Goal: Contribute content: Add original content to the website for others to see

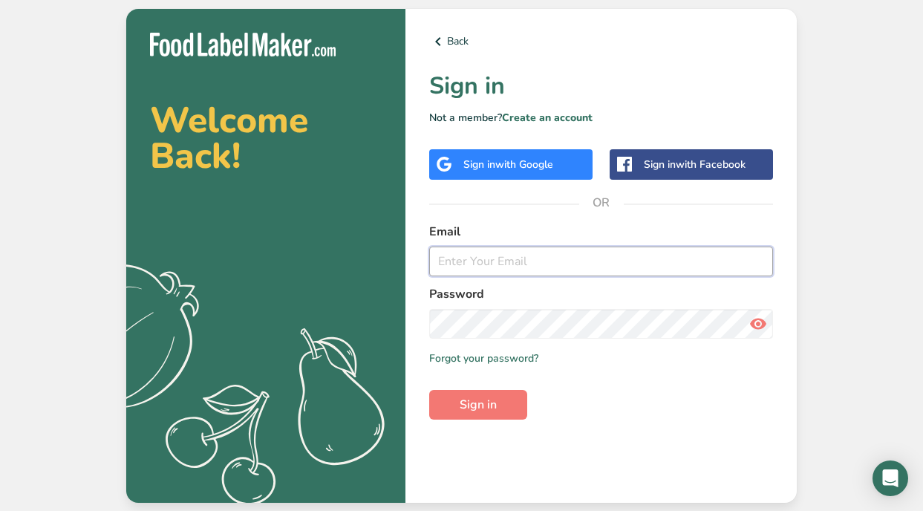
click at [556, 262] on input "email" at bounding box center [601, 262] width 344 height 30
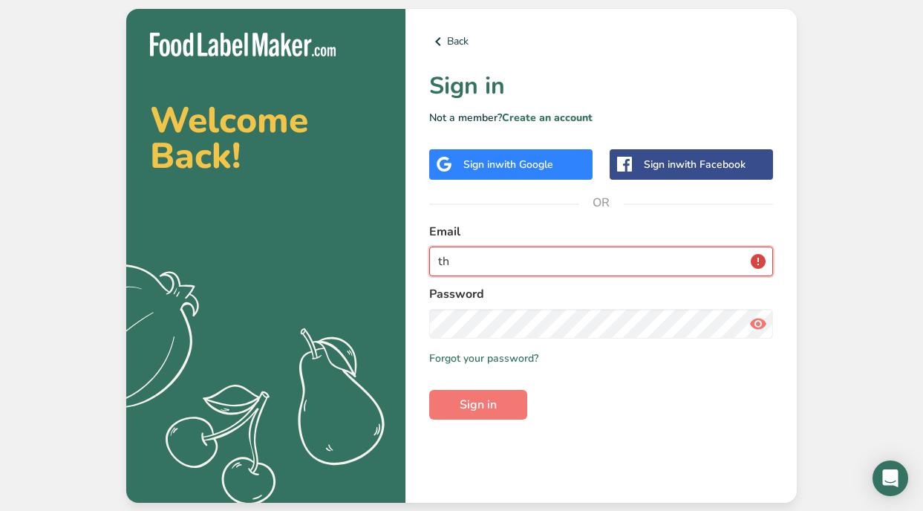
type input "t"
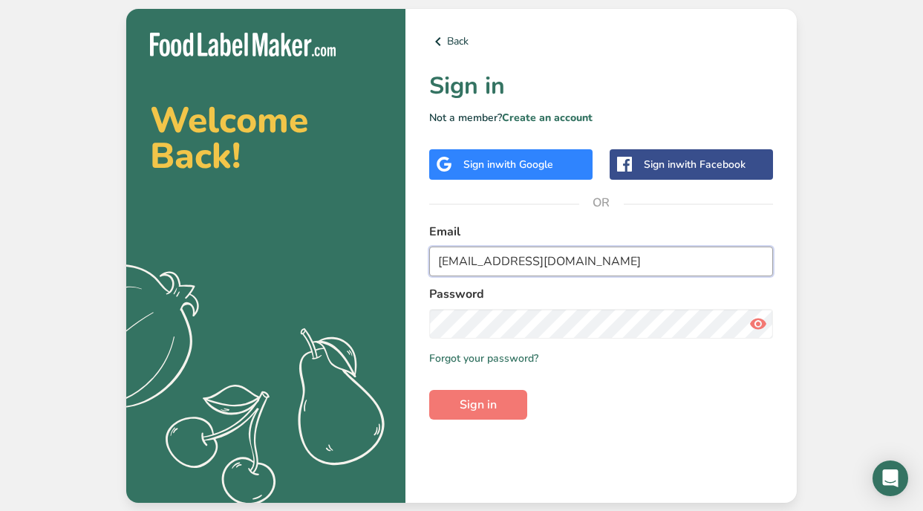
type input "aubreyking8@gmail.com"
click at [537, 338] on form "Email aubreyking8@gmail.com Password Remember me Forgot your password? Sign in" at bounding box center [601, 321] width 344 height 197
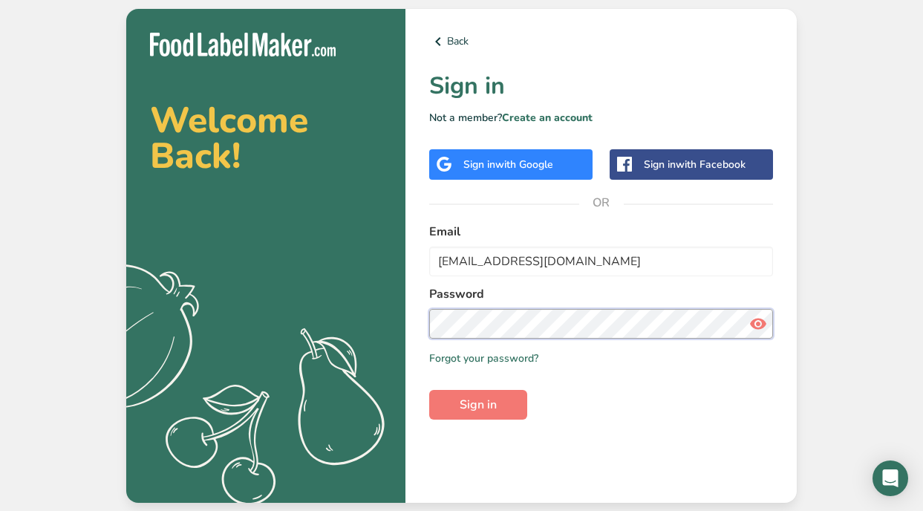
click at [429, 390] on button "Sign in" at bounding box center [478, 405] width 98 height 30
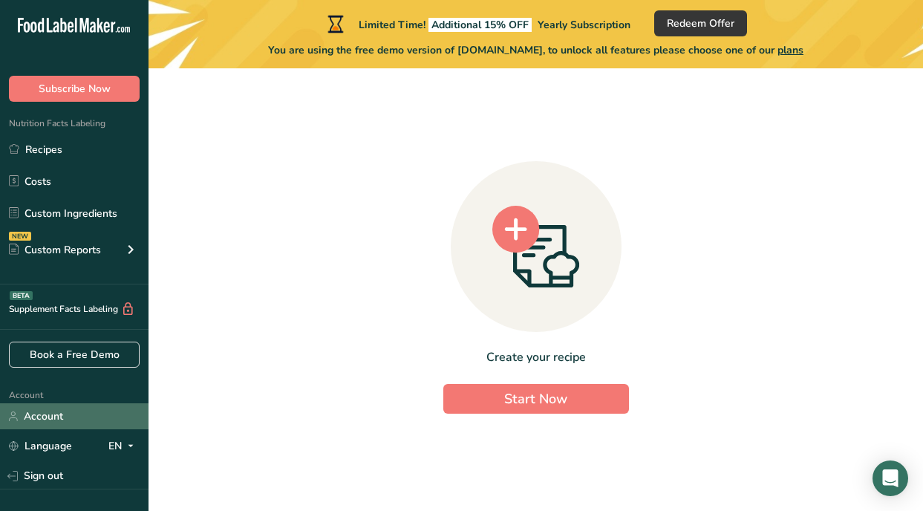
click at [95, 415] on link "Account" at bounding box center [74, 416] width 149 height 26
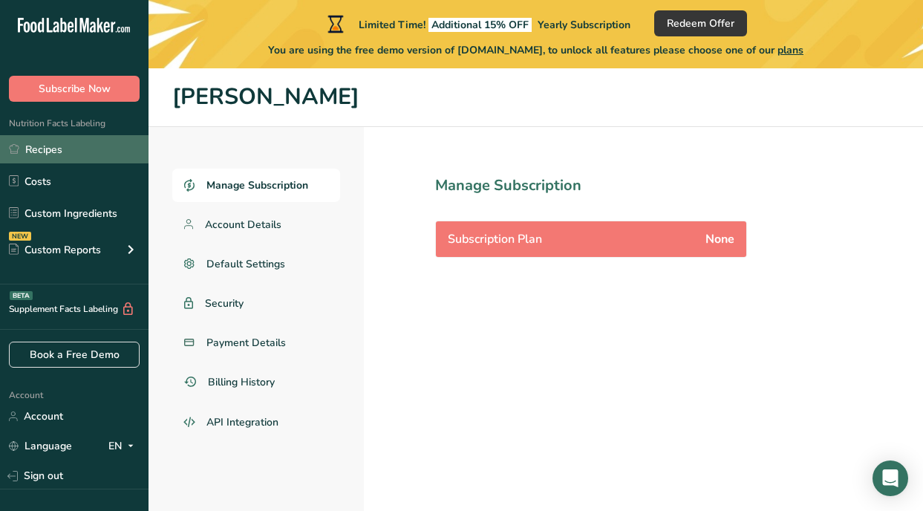
click at [76, 148] on link "Recipes" at bounding box center [74, 149] width 149 height 28
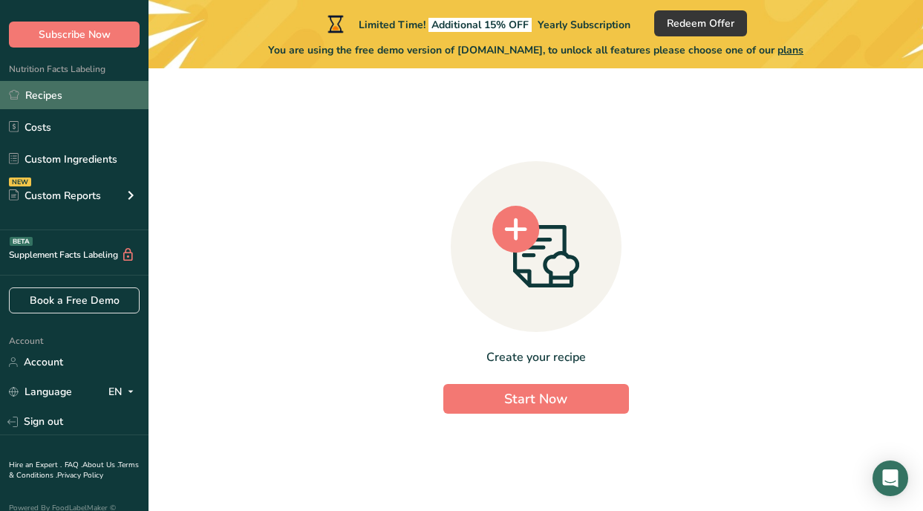
scroll to position [76, 0]
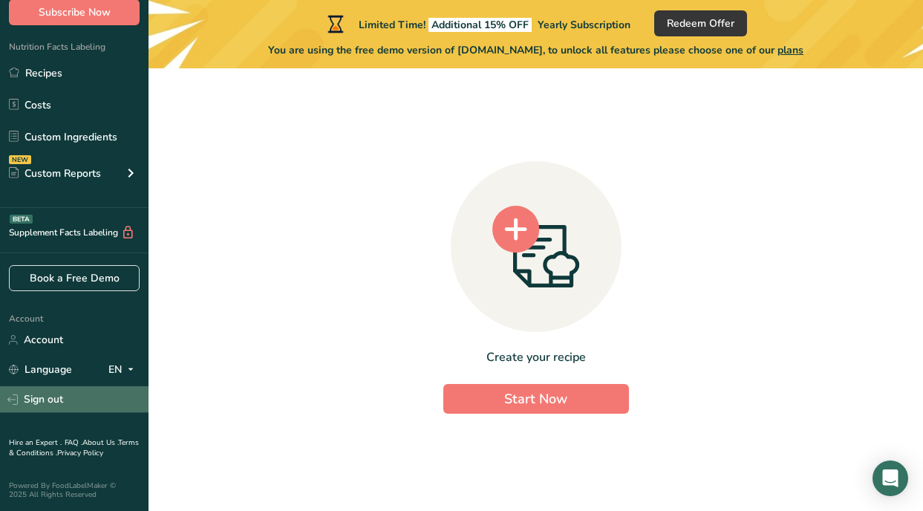
click at [95, 388] on link "Sign out" at bounding box center [74, 399] width 149 height 26
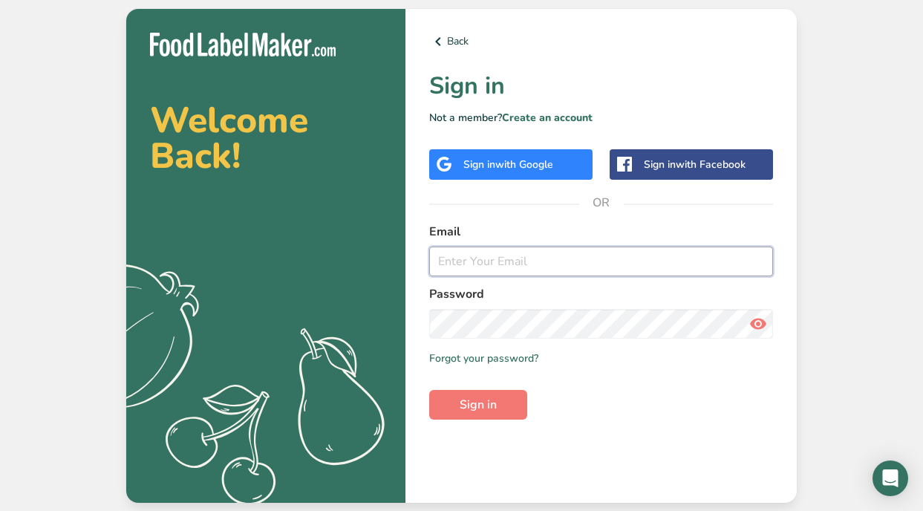
click at [651, 255] on input "email" at bounding box center [601, 262] width 344 height 30
type input "thecrampedcookllc@gmail.com"
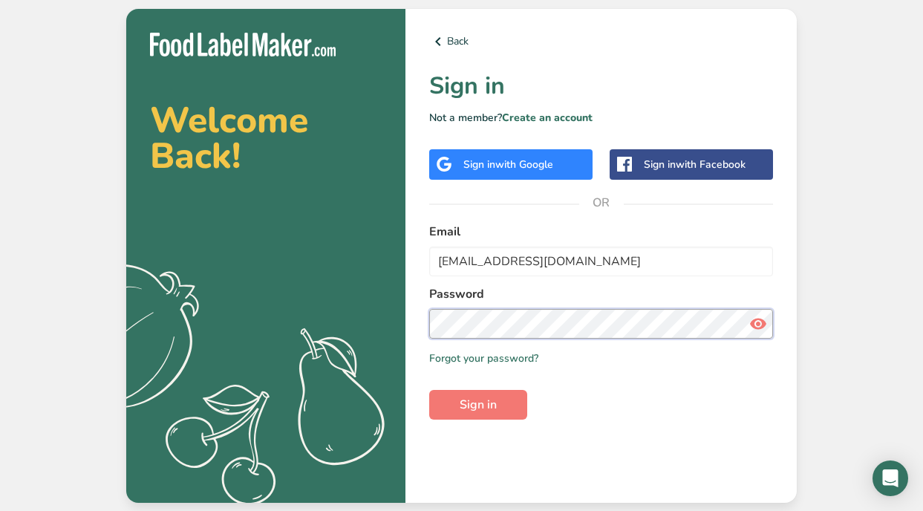
click at [429, 390] on button "Sign in" at bounding box center [478, 405] width 98 height 30
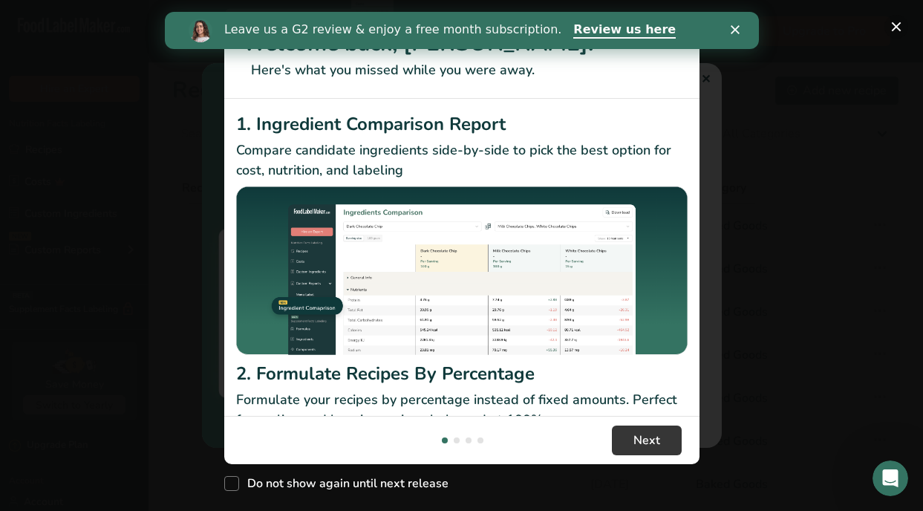
click at [899, 25] on button "New Features" at bounding box center [897, 27] width 24 height 24
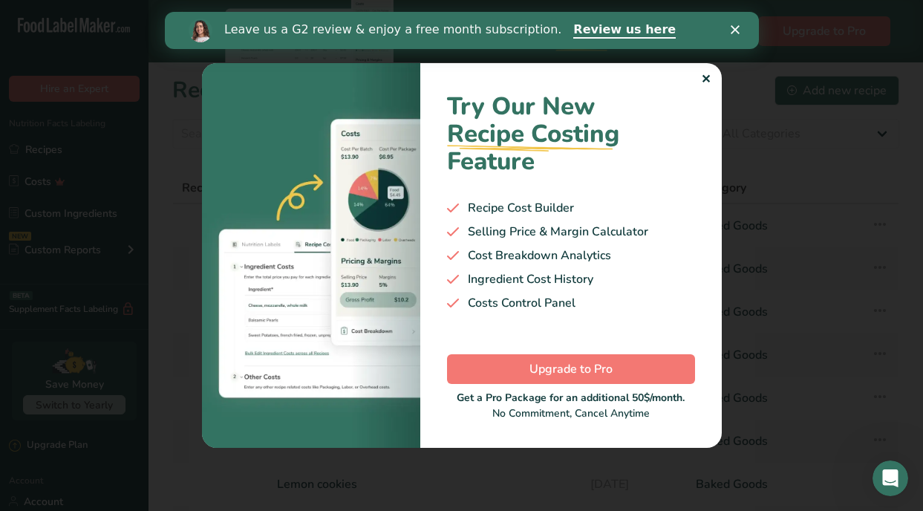
click at [737, 25] on polygon "Close" at bounding box center [734, 29] width 9 height 9
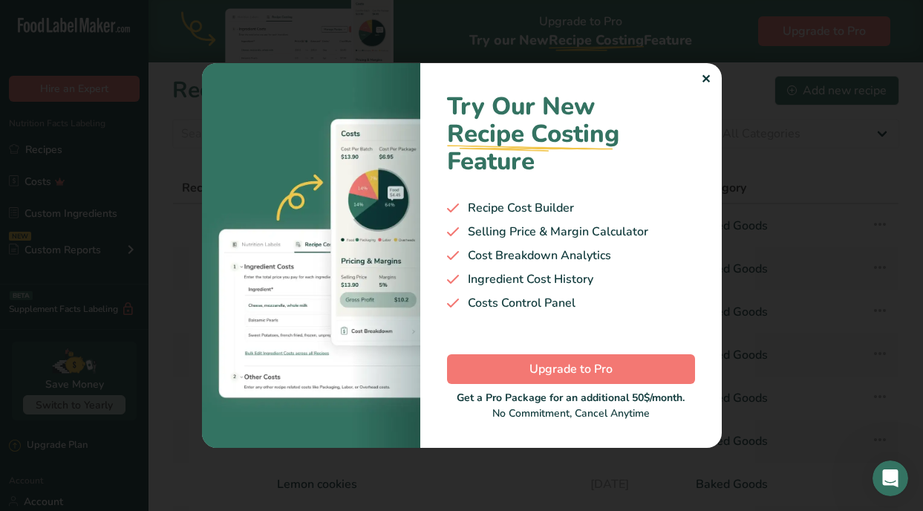
click at [703, 79] on div "✕" at bounding box center [706, 80] width 10 height 18
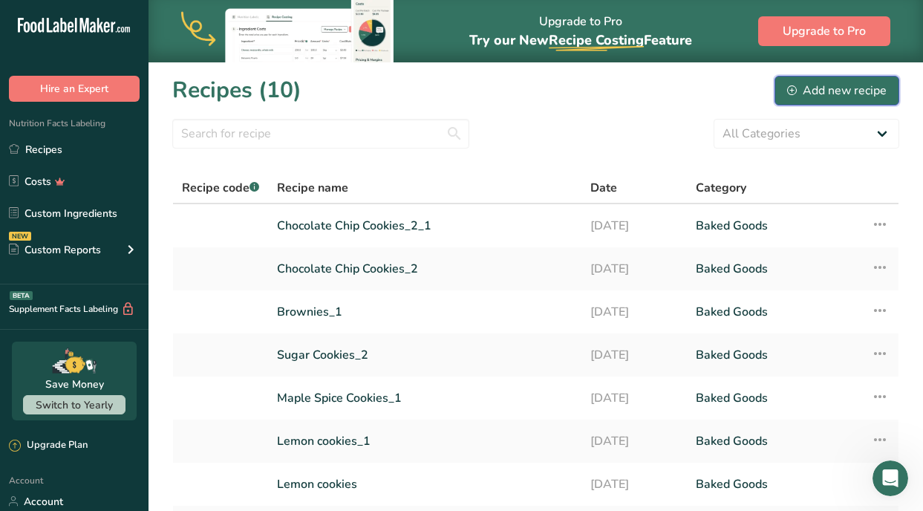
click at [825, 94] on div "Add new recipe" at bounding box center [837, 91] width 100 height 18
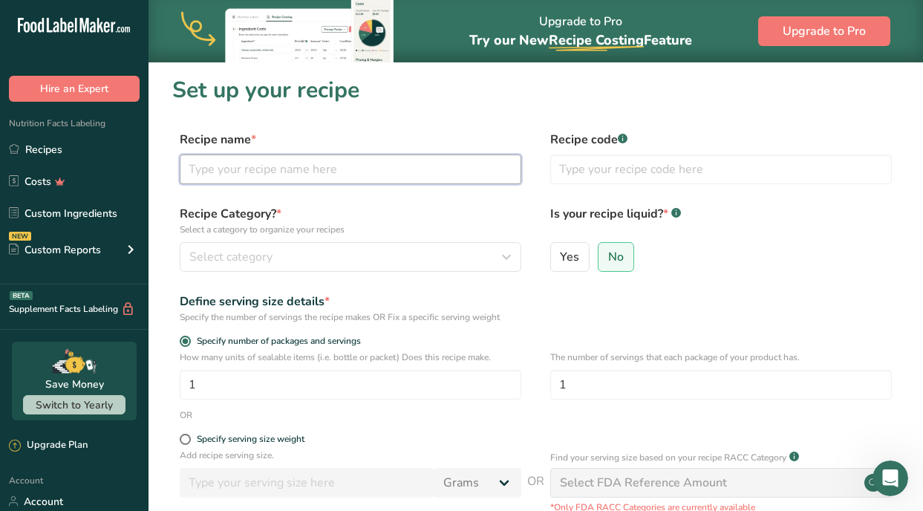
click at [416, 167] on input "text" at bounding box center [351, 169] width 342 height 30
type input "Caramel Apple Blondies"
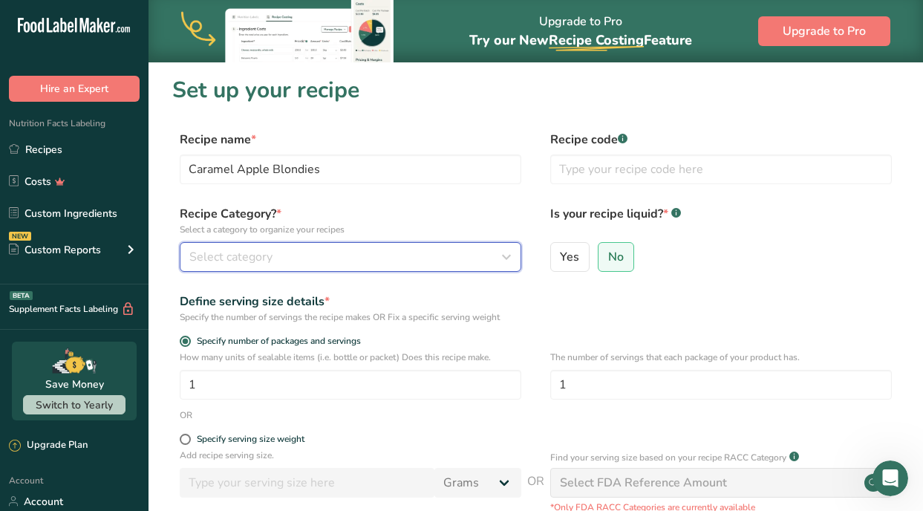
click at [346, 257] on div "Select category" at bounding box center [345, 257] width 313 height 18
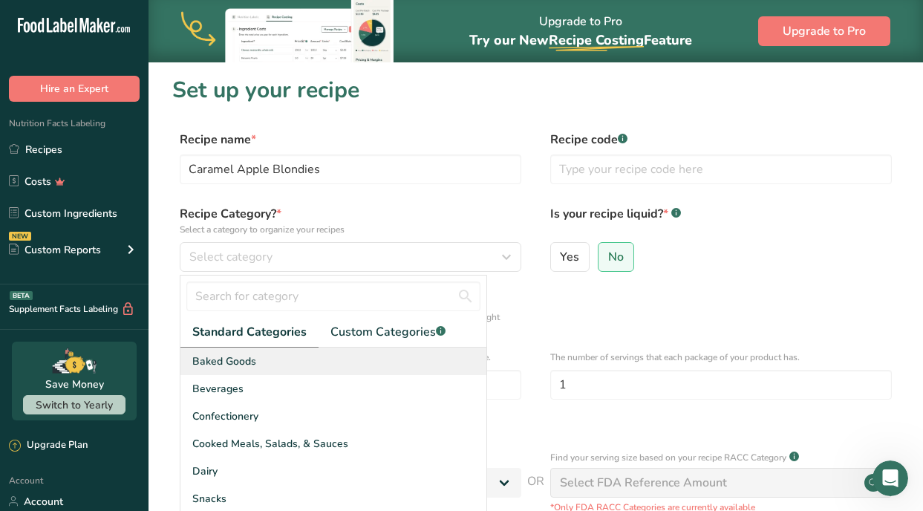
click at [304, 361] on div "Baked Goods" at bounding box center [333, 361] width 306 height 27
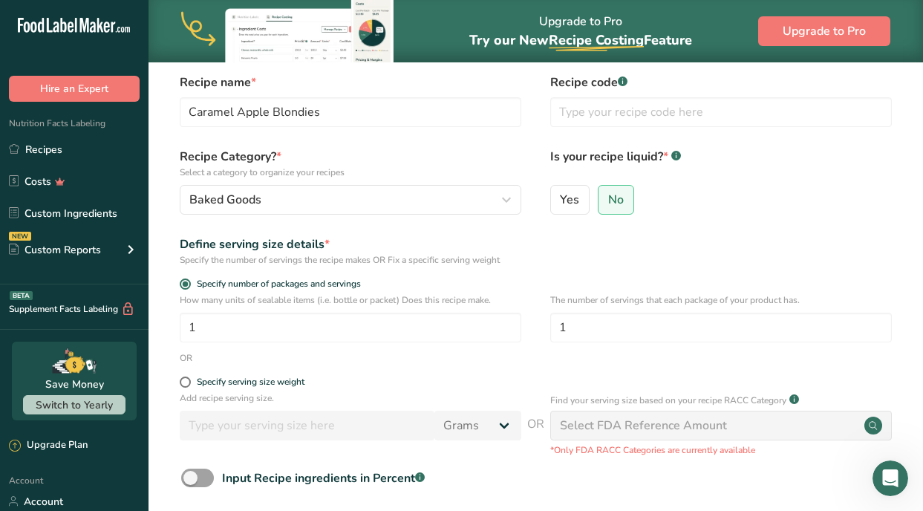
scroll to position [67, 0]
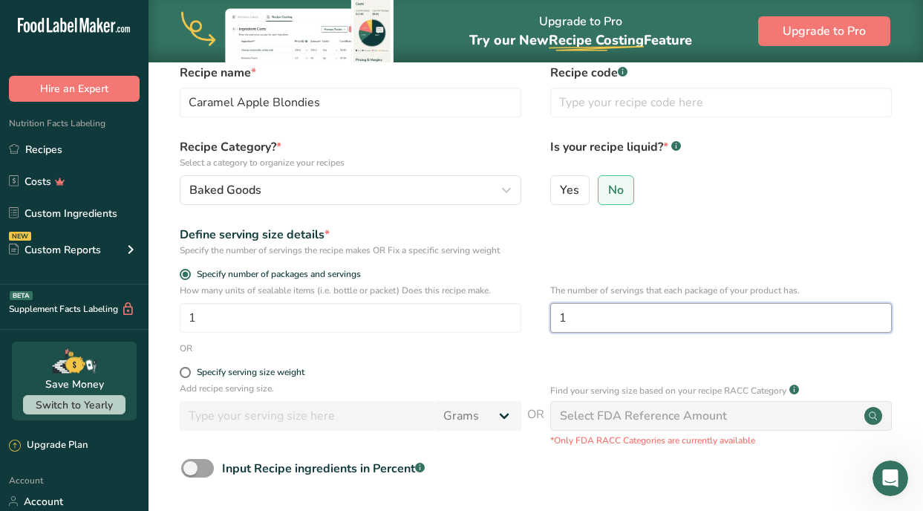
click at [619, 315] on input "1" at bounding box center [721, 318] width 342 height 30
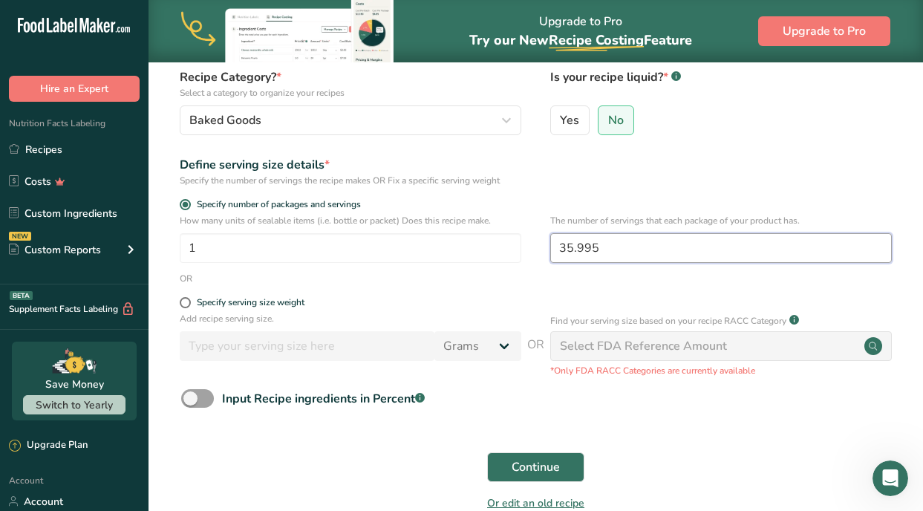
scroll to position [160, 0]
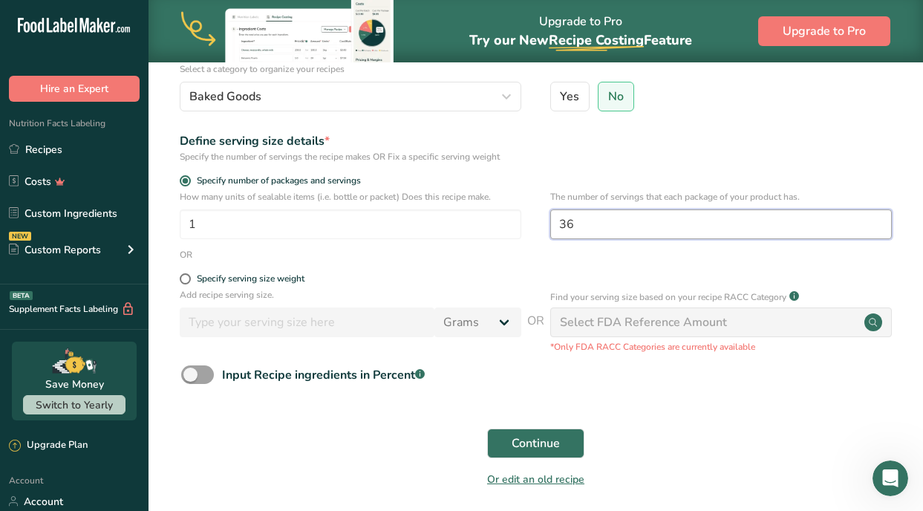
type input "36"
click at [642, 426] on div "Continue" at bounding box center [535, 444] width 727 height 48
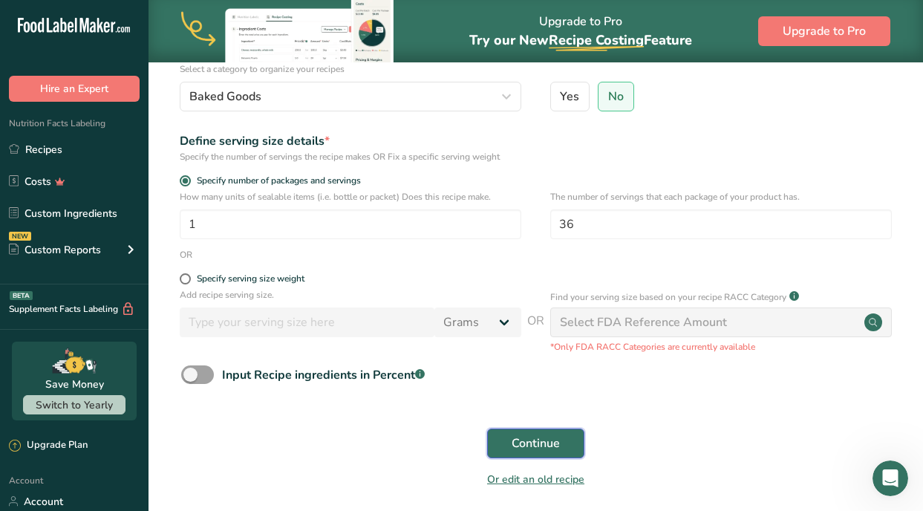
click at [532, 449] on span "Continue" at bounding box center [536, 443] width 48 height 18
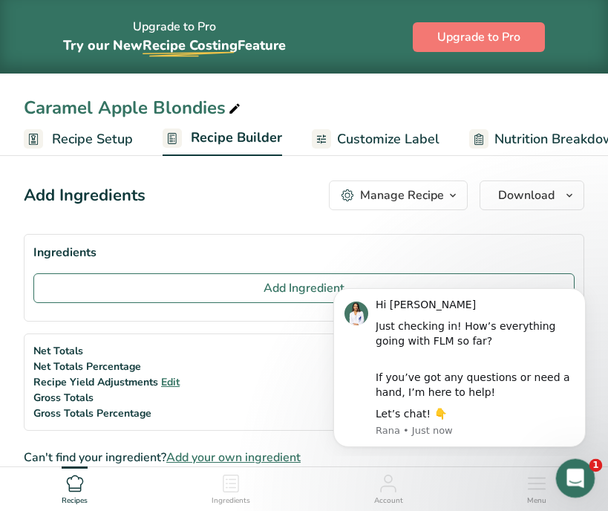
click at [570, 481] on icon "Open Intercom Messenger" at bounding box center [573, 476] width 25 height 25
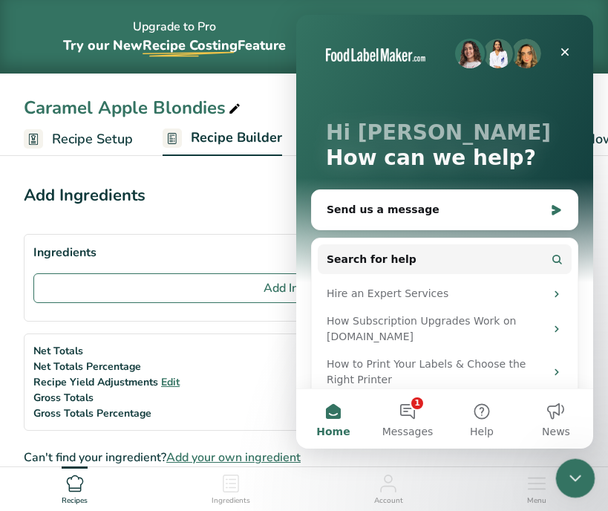
click at [570, 481] on icon "Close Intercom Messenger" at bounding box center [573, 476] width 18 height 18
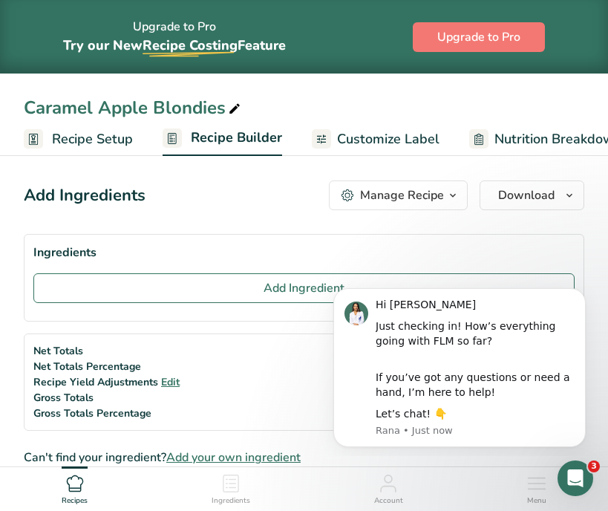
click at [541, 306] on div "Hi Aubrey" at bounding box center [475, 305] width 199 height 15
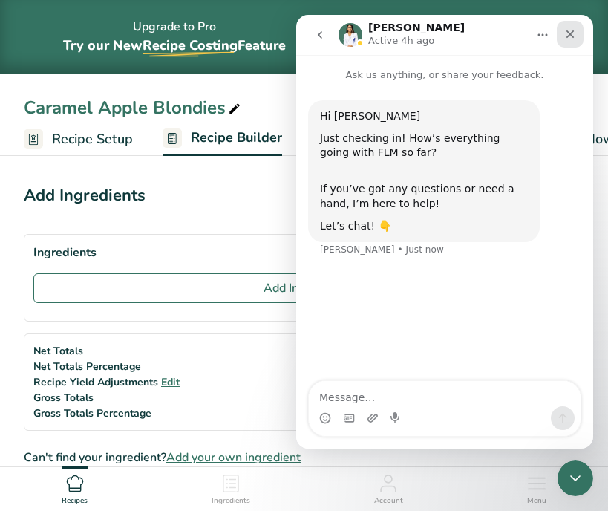
click at [566, 32] on icon "Close" at bounding box center [570, 34] width 12 height 12
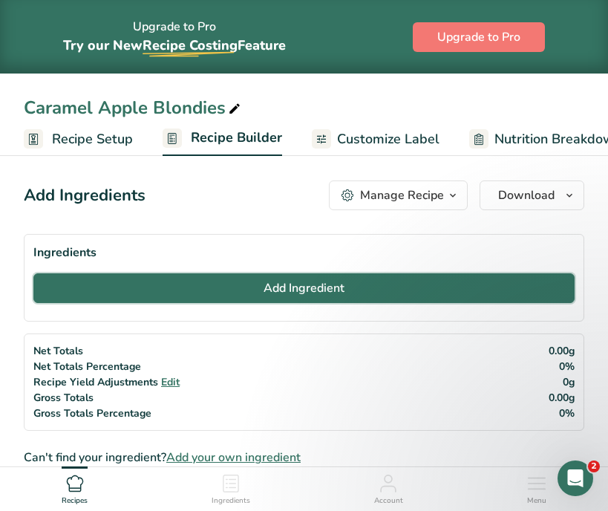
click at [303, 287] on span "Add Ingredient" at bounding box center [304, 288] width 81 height 18
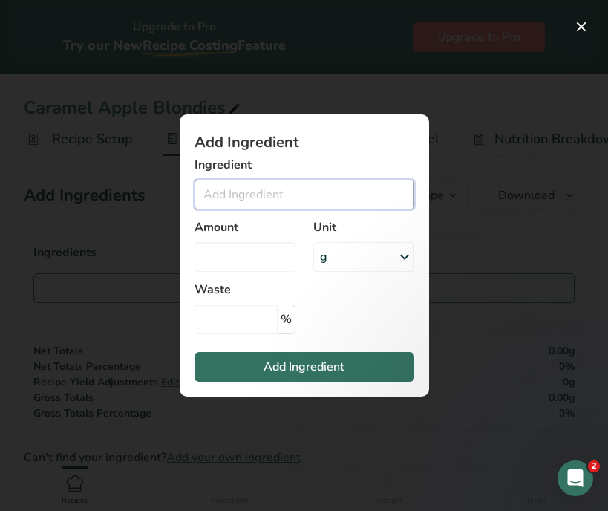
click at [299, 198] on input "Add ingredient modal" at bounding box center [305, 195] width 220 height 30
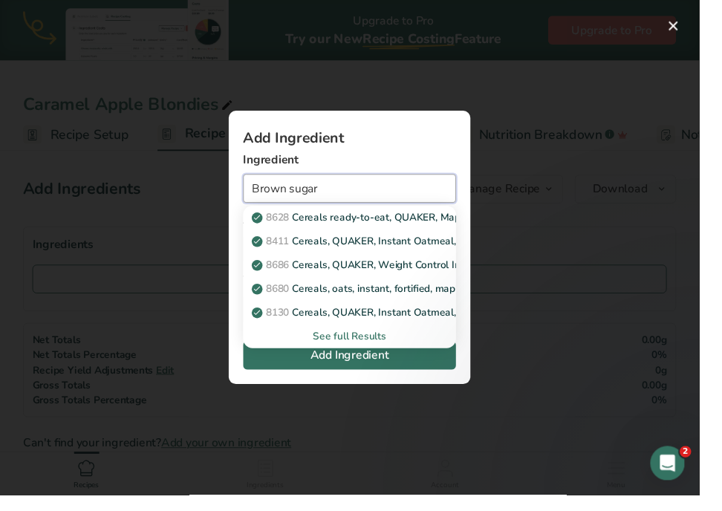
type input "Brown sugar"
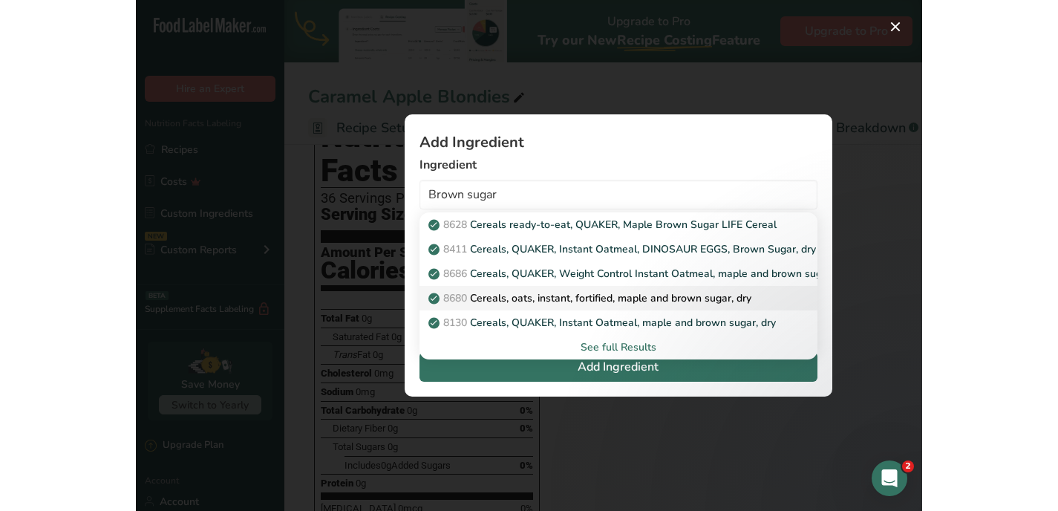
scroll to position [356, 0]
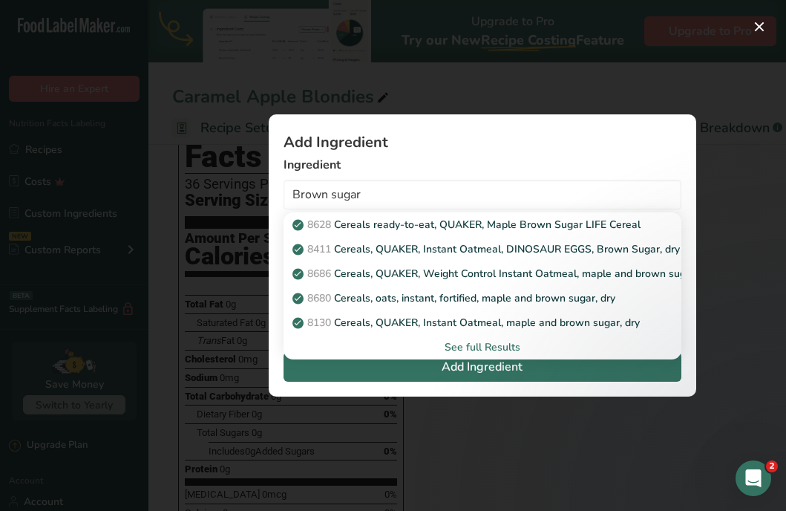
click at [467, 343] on div "See full Results" at bounding box center [483, 347] width 374 height 16
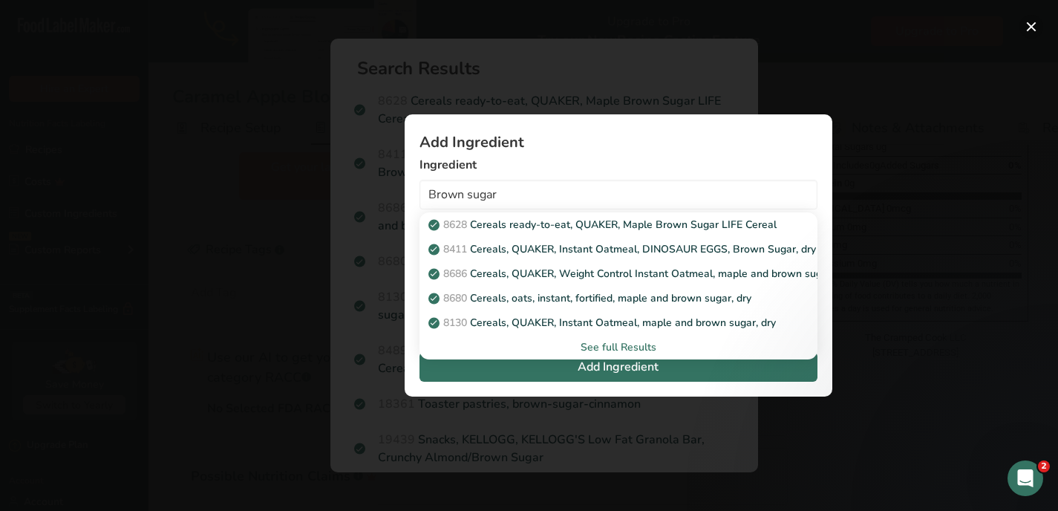
click at [922, 22] on button "Add ingredient modal" at bounding box center [1032, 27] width 24 height 24
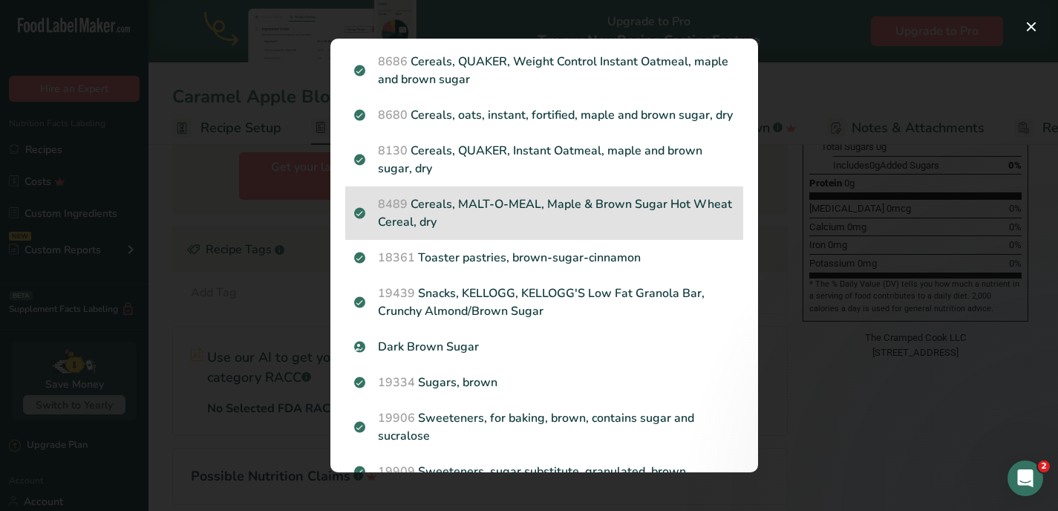
scroll to position [149, 0]
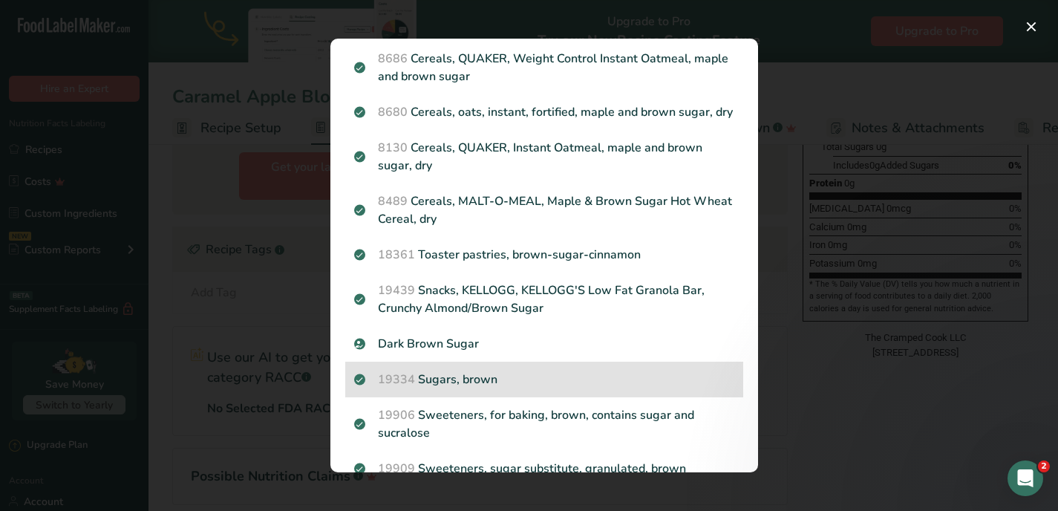
click at [645, 371] on p "19334 Sugars, brown" at bounding box center [544, 380] width 380 height 18
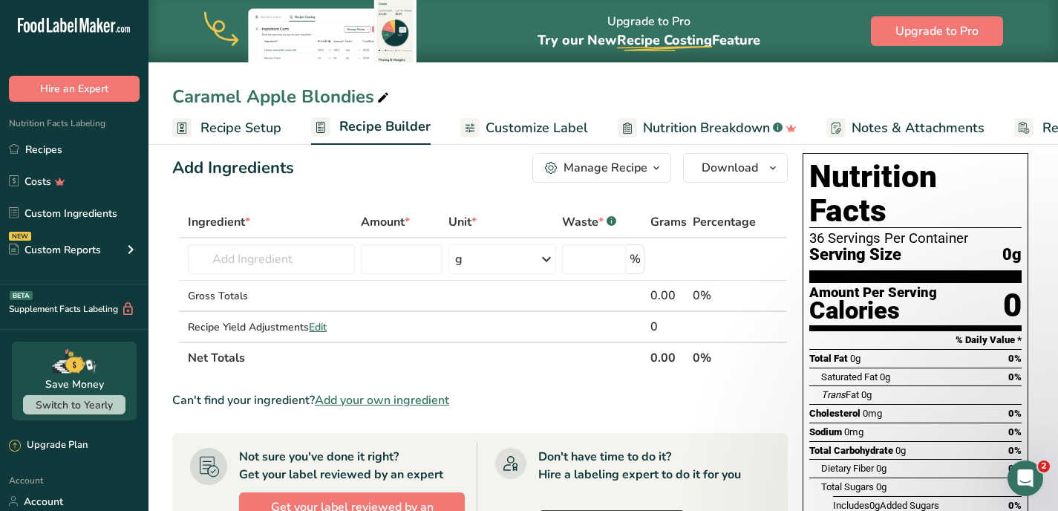
scroll to position [0, 0]
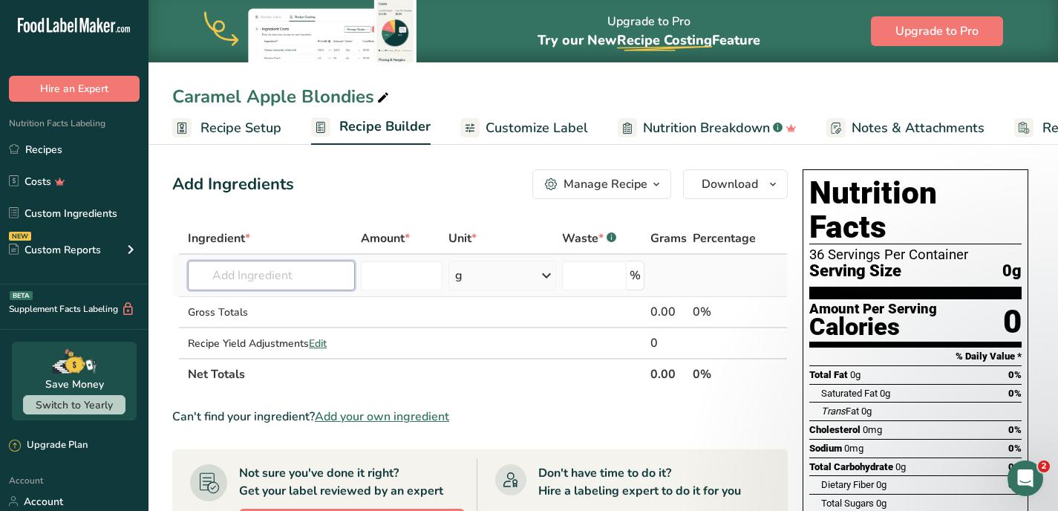
click at [281, 266] on input "text" at bounding box center [271, 276] width 167 height 30
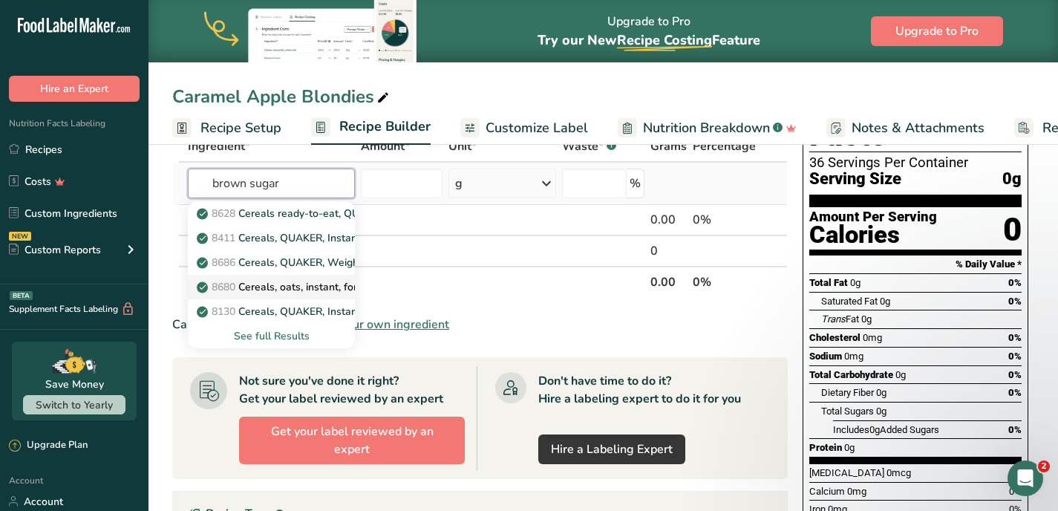
scroll to position [147, 0]
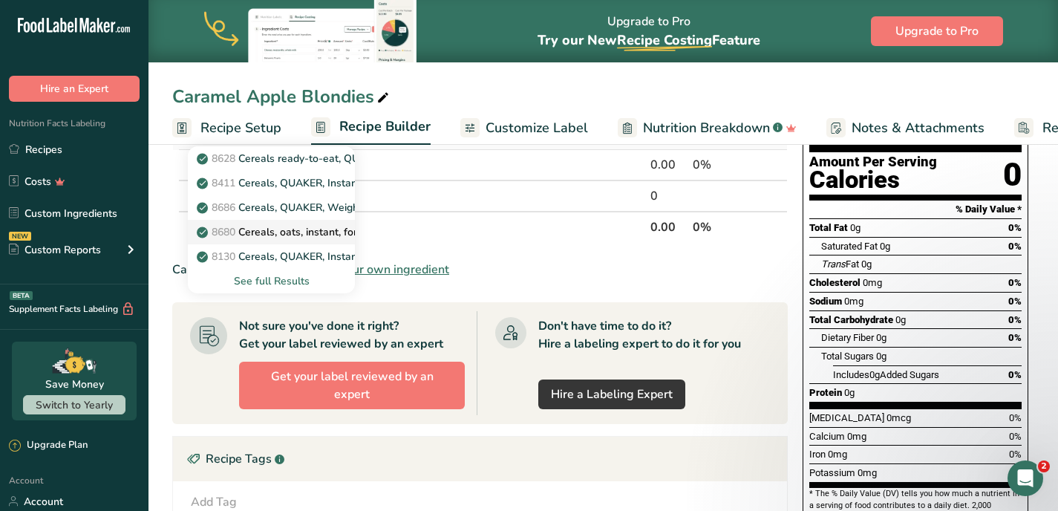
type input "brown sugar"
click at [264, 281] on div "See full Results" at bounding box center [271, 281] width 143 height 16
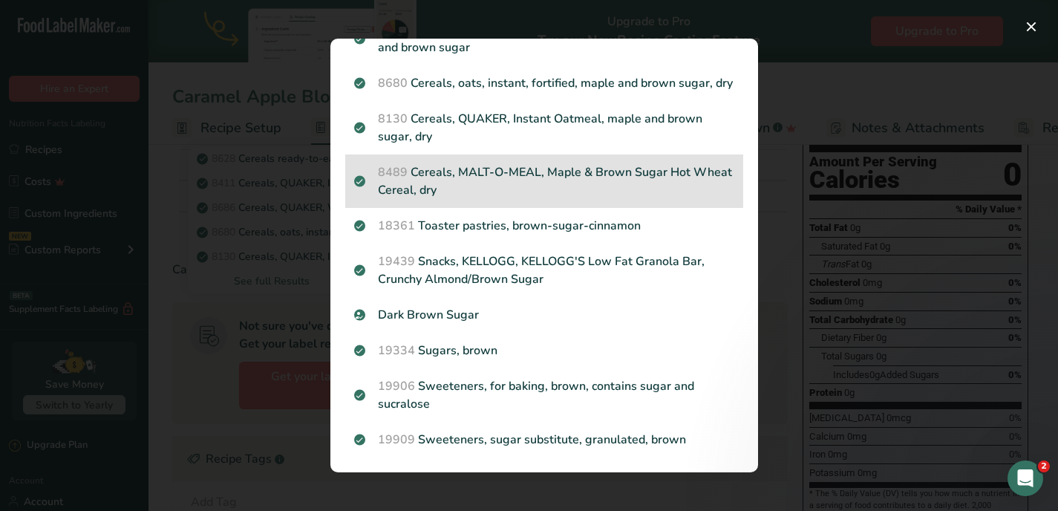
scroll to position [175, 0]
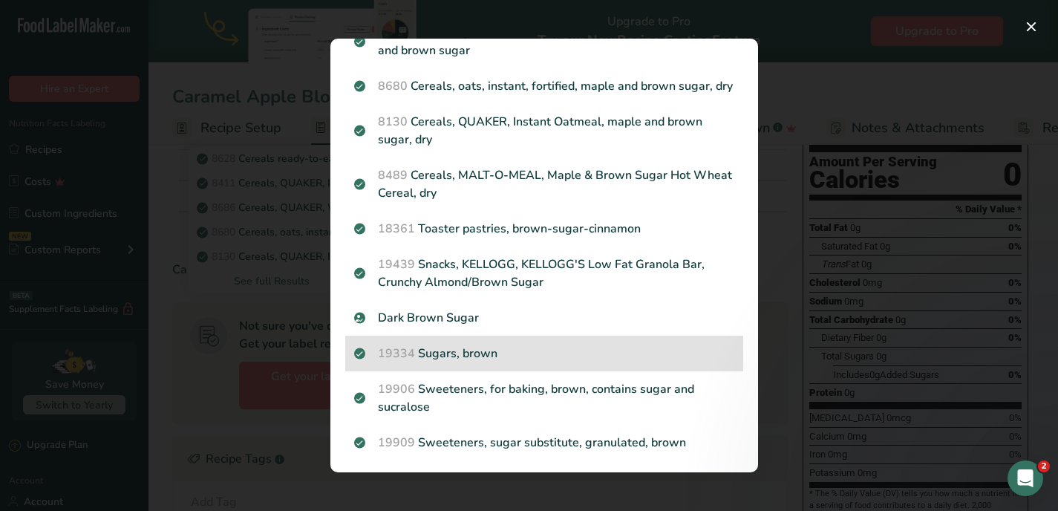
click at [445, 342] on div "19334 Sugars, brown" at bounding box center [544, 354] width 398 height 36
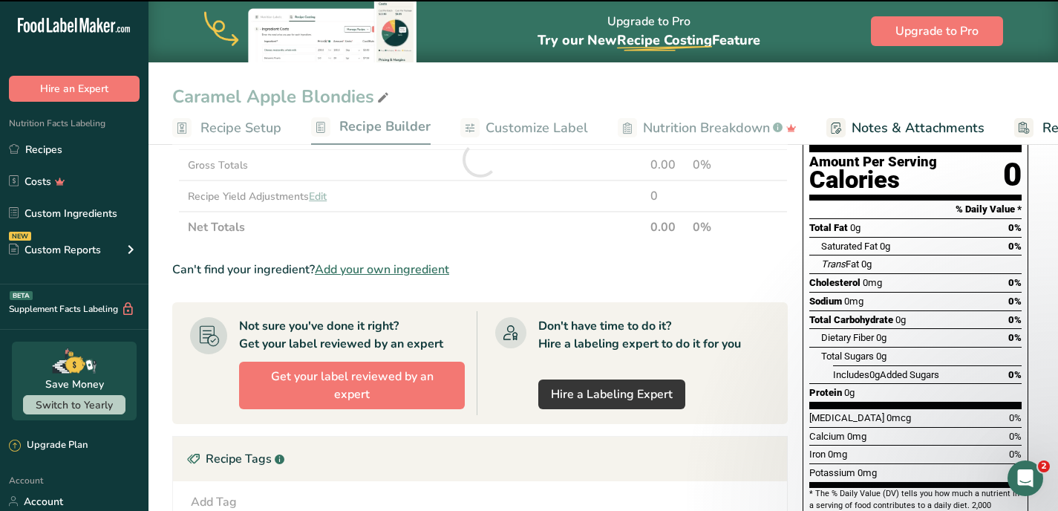
type input "0"
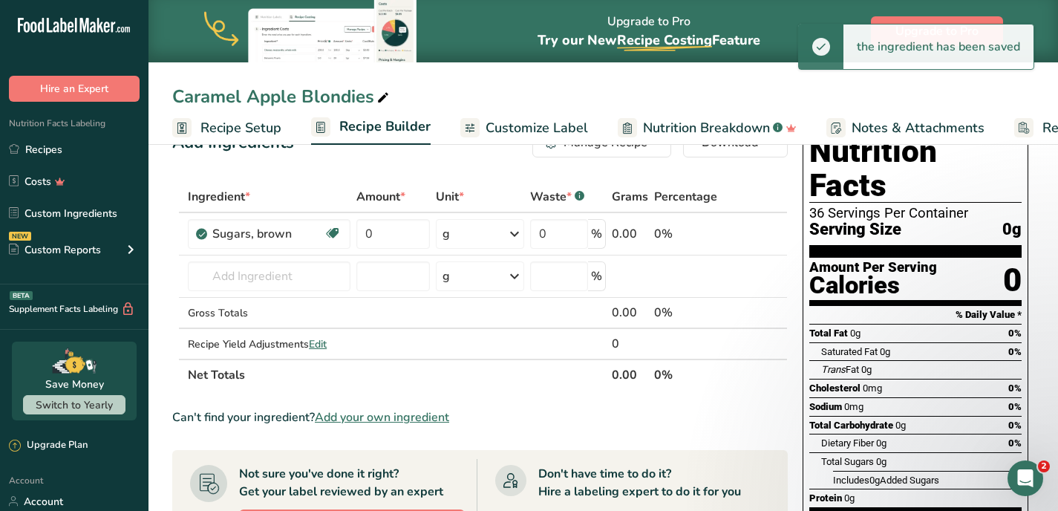
scroll to position [0, 0]
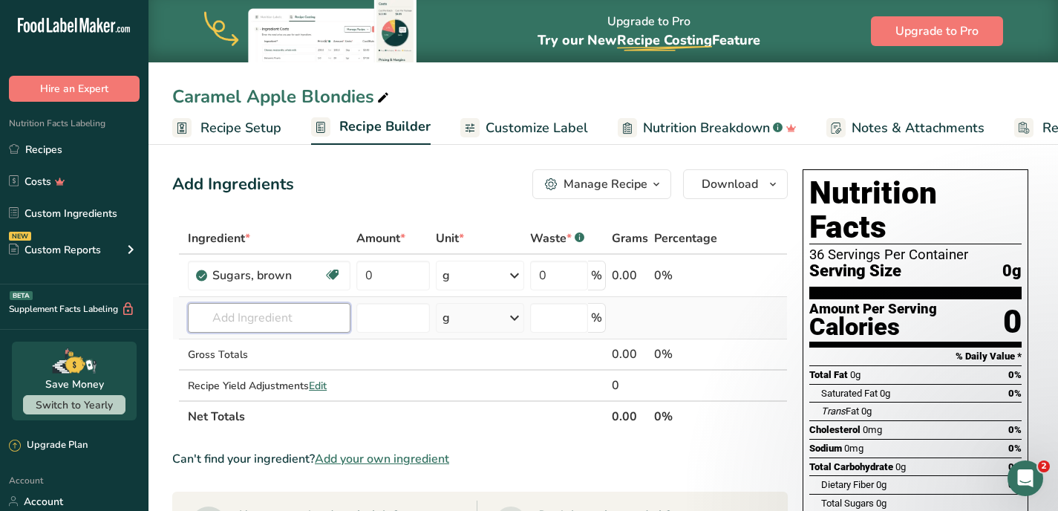
click at [281, 325] on input "text" at bounding box center [269, 318] width 163 height 30
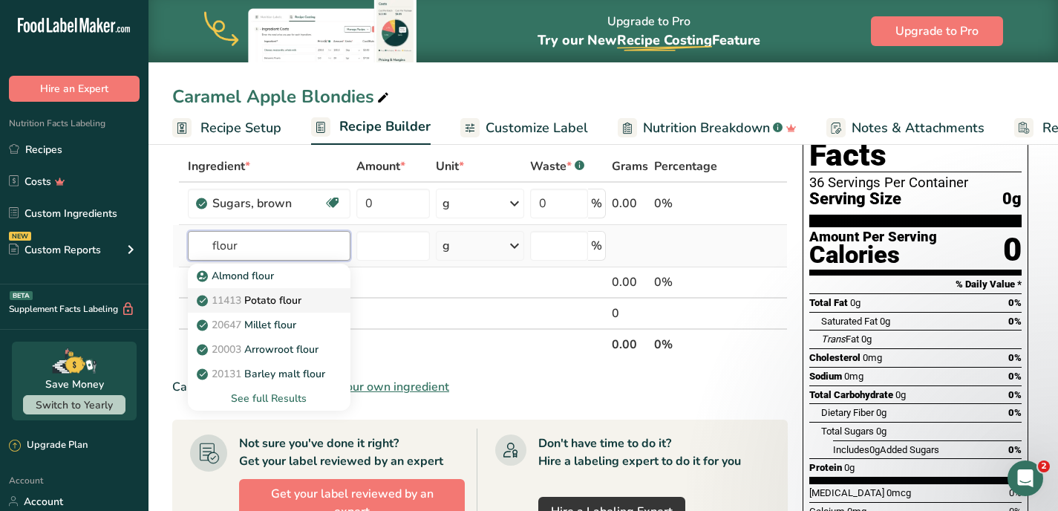
scroll to position [76, 0]
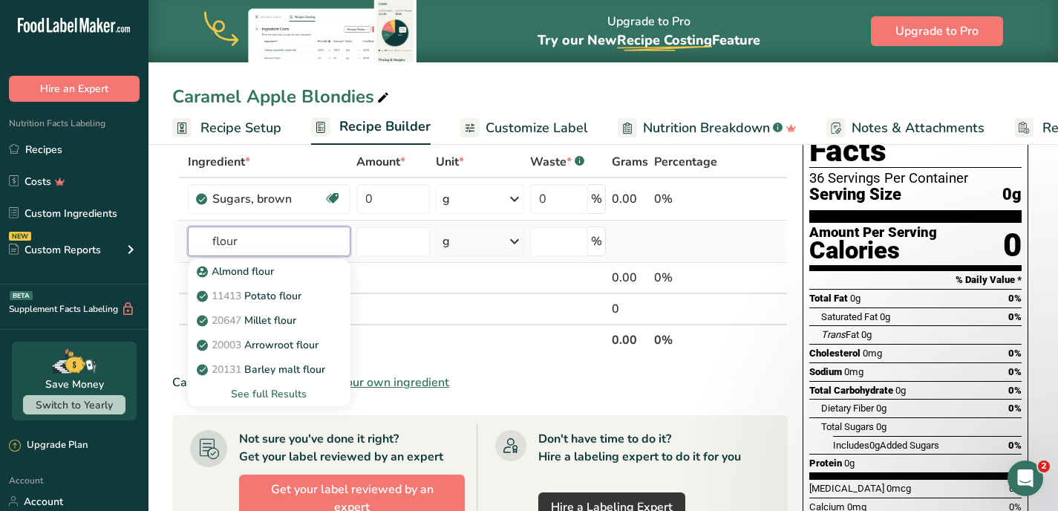
type input "flour"
click at [281, 391] on div "See full Results" at bounding box center [269, 394] width 139 height 16
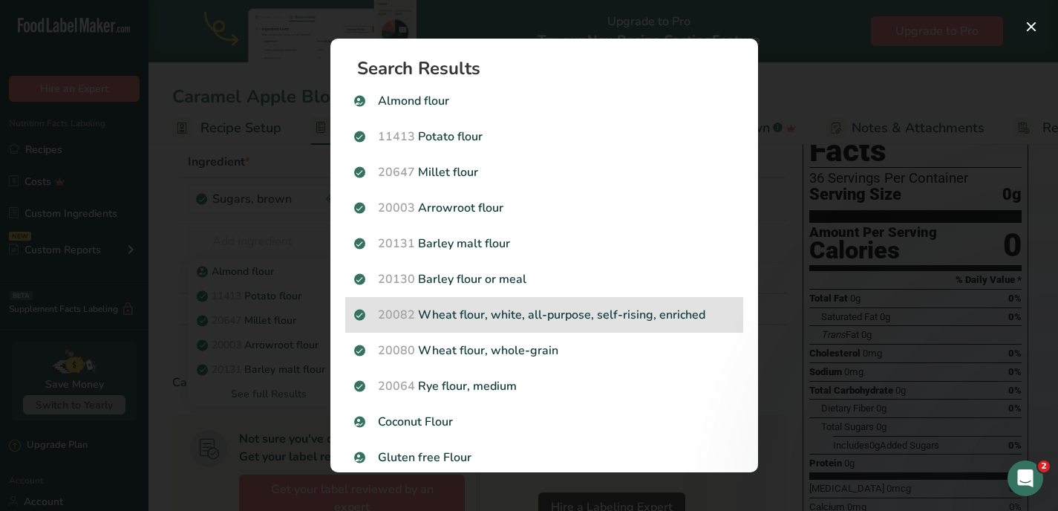
click at [392, 319] on span "20082" at bounding box center [396, 315] width 37 height 16
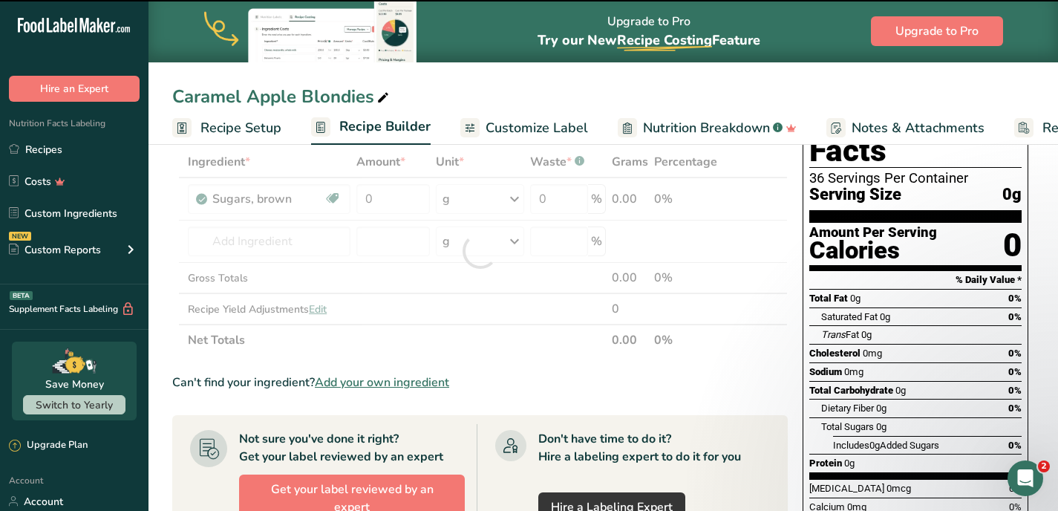
type input "0"
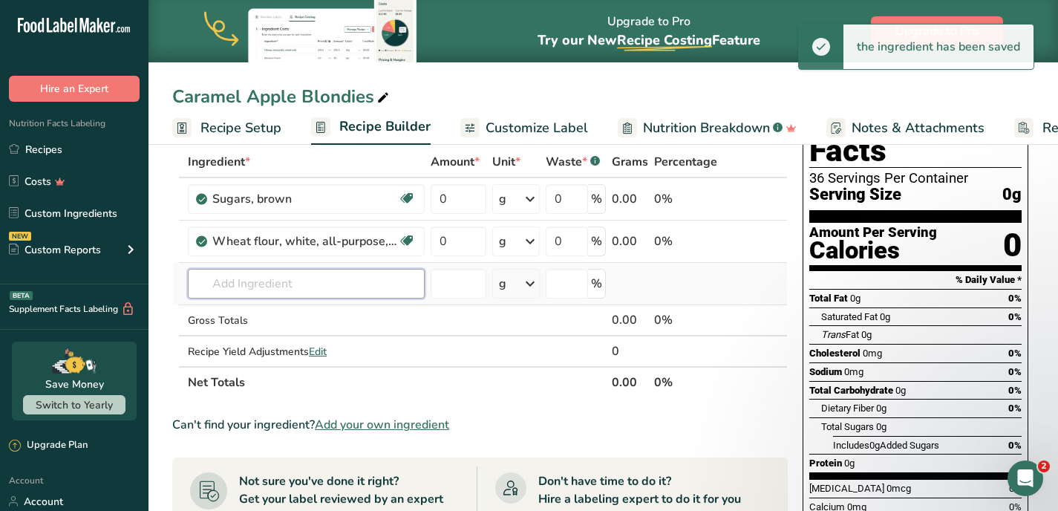
click at [218, 275] on input "text" at bounding box center [306, 284] width 237 height 30
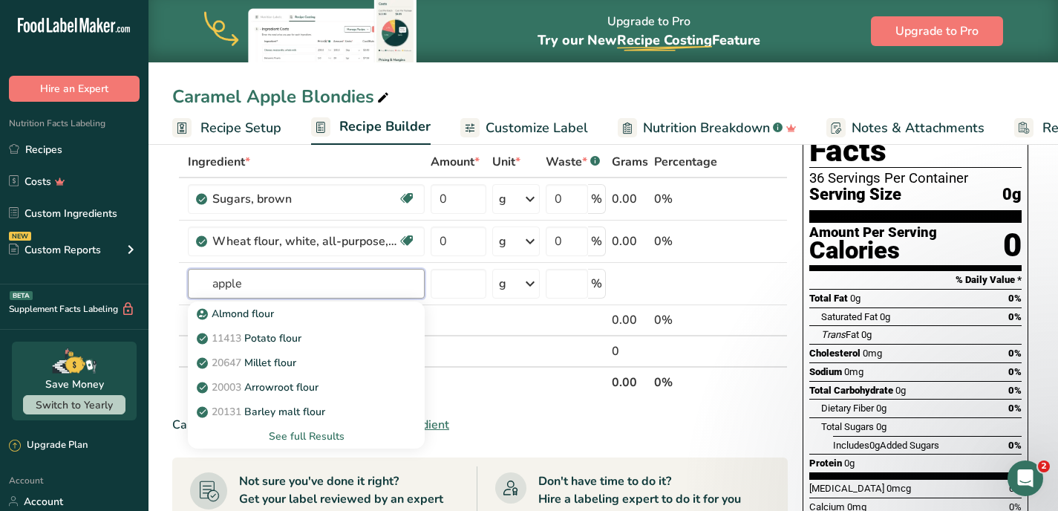
type input "apple"
